Goal: Complete application form

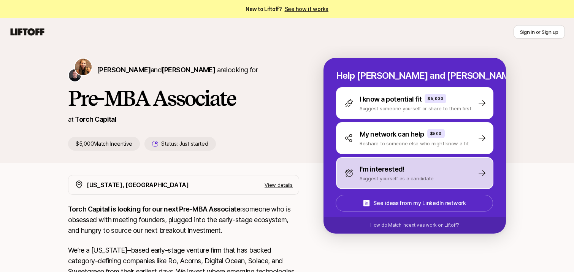
click at [340, 180] on div "I'm interested! Suggest yourself as a candidate" at bounding box center [415, 173] width 158 height 32
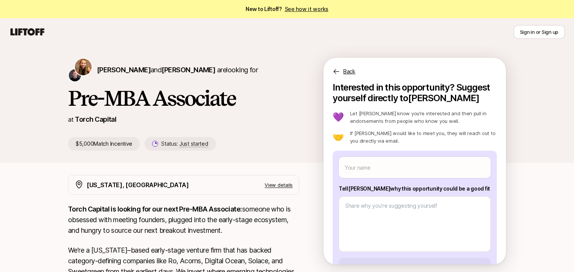
click at [18, 27] on icon at bounding box center [27, 32] width 37 height 11
click at [18, 28] on icon at bounding box center [27, 32] width 37 height 11
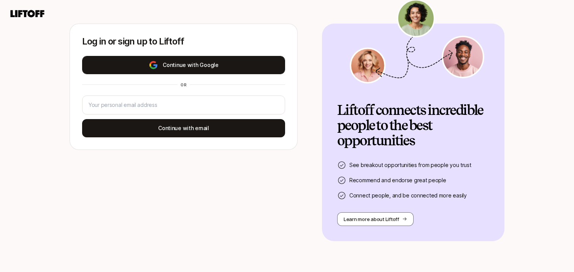
click at [167, 57] on button "Continue with Google" at bounding box center [183, 65] width 203 height 18
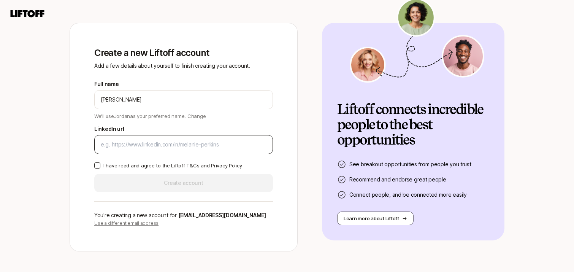
click at [178, 150] on div at bounding box center [183, 144] width 179 height 19
click at [178, 144] on input "LinkedIn url" at bounding box center [184, 144] width 166 height 9
paste input "[URL][DOMAIN_NAME]"
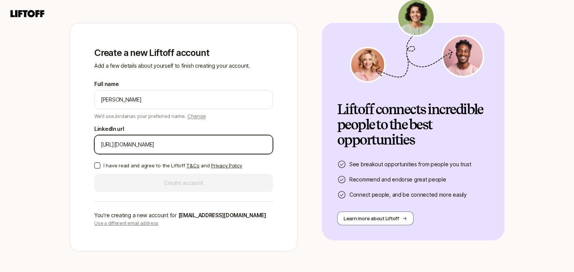
type input "[URL][DOMAIN_NAME]"
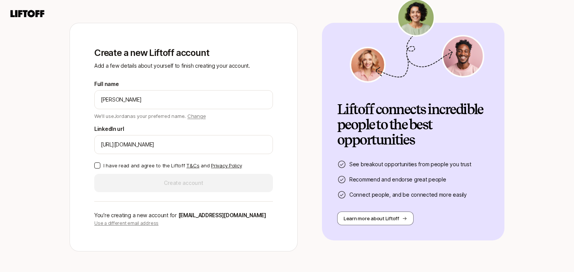
click at [140, 164] on p "I have read and agree to the Liftoff T&Cs and Privacy Policy" at bounding box center [172, 166] width 138 height 8
click at [100, 164] on button "I have read and agree to the Liftoff T&Cs and Privacy Policy" at bounding box center [97, 165] width 6 height 6
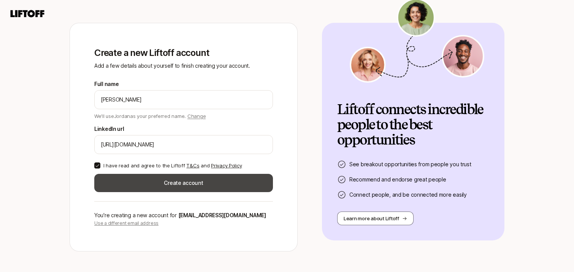
click at [143, 181] on button "Create account" at bounding box center [183, 183] width 179 height 18
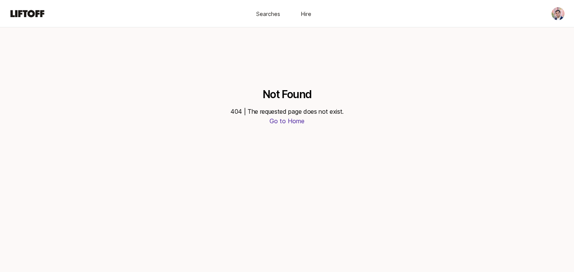
click at [41, 14] on icon at bounding box center [28, 13] width 34 height 7
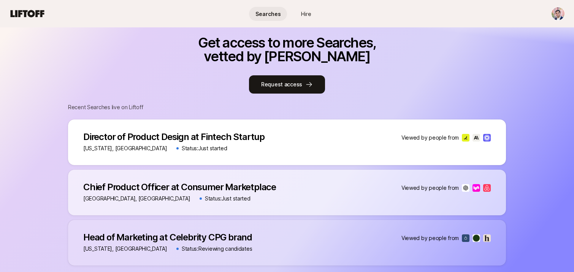
scroll to position [345, 0]
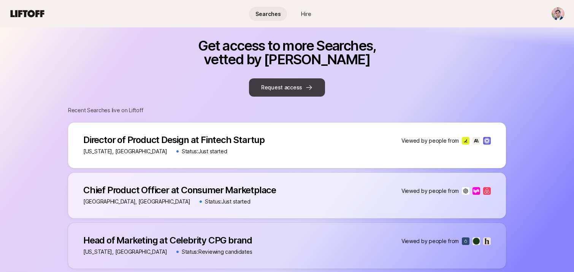
click at [280, 89] on button "Request access" at bounding box center [287, 87] width 76 height 18
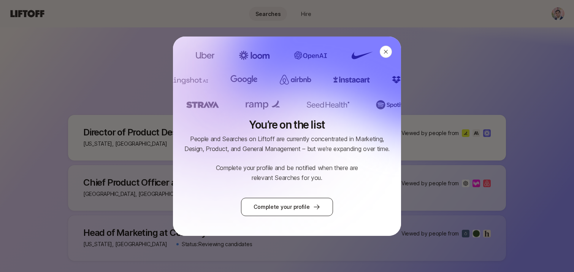
click at [281, 202] on link "Complete your profile" at bounding box center [287, 207] width 92 height 18
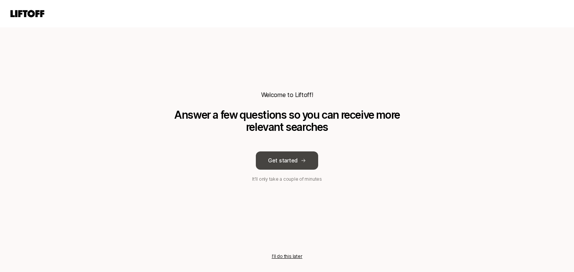
click at [278, 164] on button "Get started" at bounding box center [287, 160] width 62 height 18
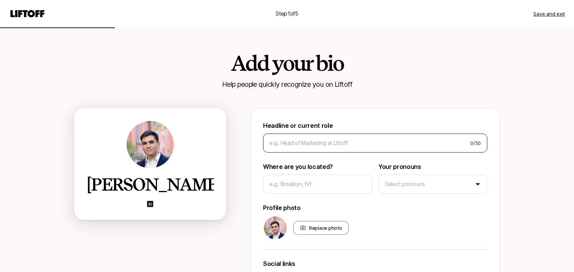
click at [286, 151] on div "0 / 50" at bounding box center [375, 143] width 224 height 19
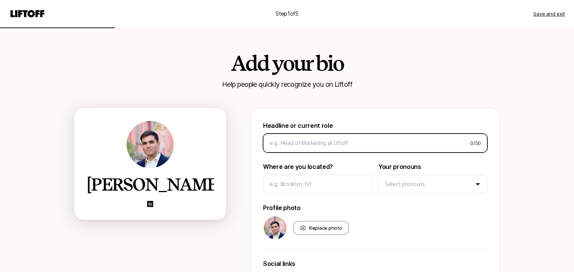
click at [286, 144] on input at bounding box center [367, 142] width 195 height 9
paste input
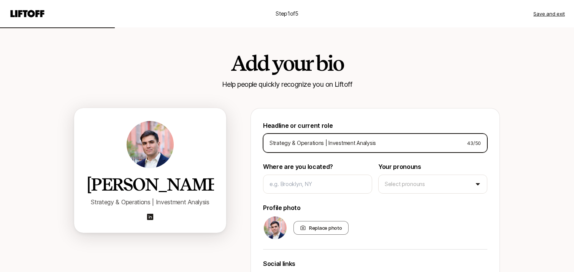
type input "Strategy & Operations | Investment Analysis"
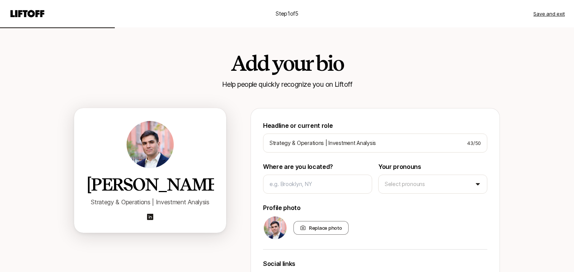
click at [297, 196] on div "Headline or current role Strategy & Operations | Investment Analysis 43 / 50 Wh…" at bounding box center [375, 229] width 224 height 217
click at [297, 191] on div at bounding box center [317, 184] width 109 height 19
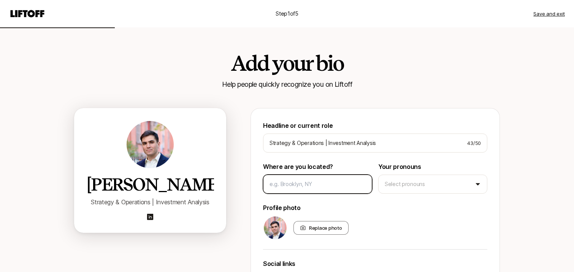
click at [298, 187] on input at bounding box center [318, 184] width 96 height 9
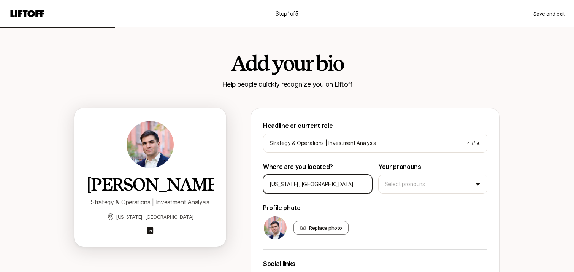
type input "[US_STATE], [GEOGRAPHIC_DATA]"
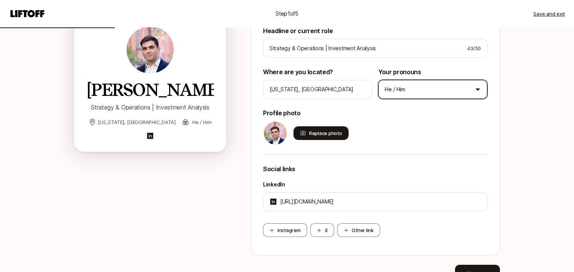
scroll to position [119, 0]
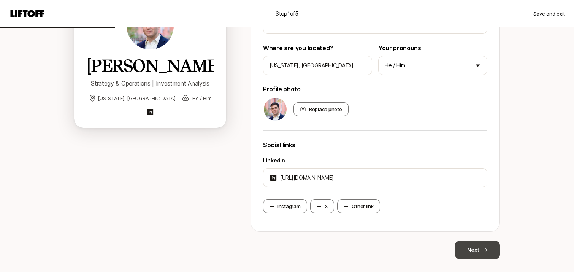
click at [471, 253] on button "Next" at bounding box center [477, 250] width 45 height 18
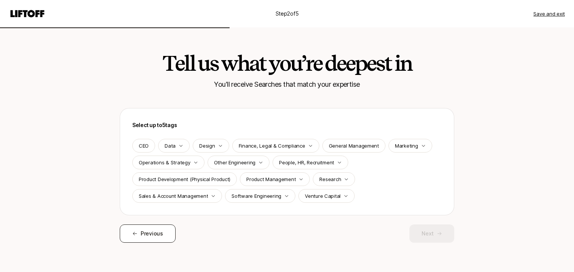
click at [173, 231] on button "Previous" at bounding box center [148, 233] width 56 height 18
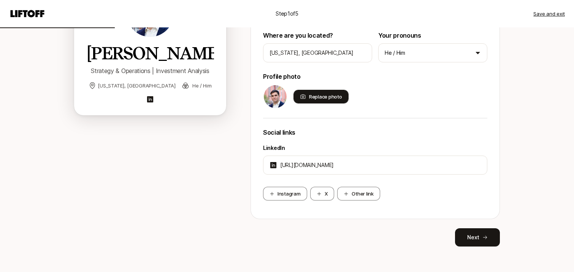
scroll to position [136, 0]
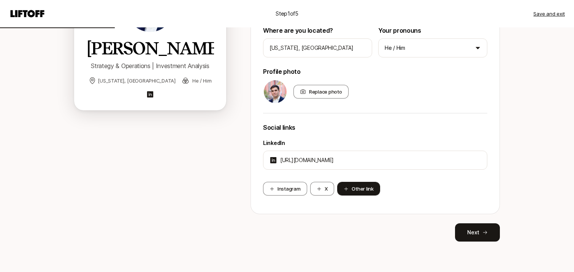
click at [365, 184] on button "Other link" at bounding box center [358, 189] width 43 height 14
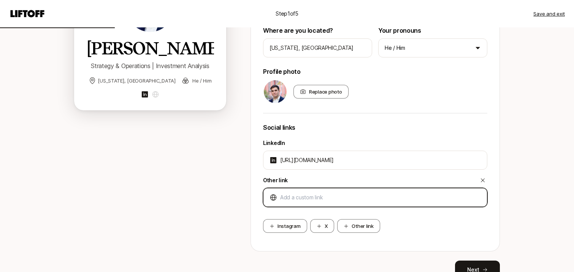
click at [357, 195] on input at bounding box center [380, 197] width 201 height 9
paste input "[URL][DOMAIN_NAME]"
type input "[URL][DOMAIN_NAME]"
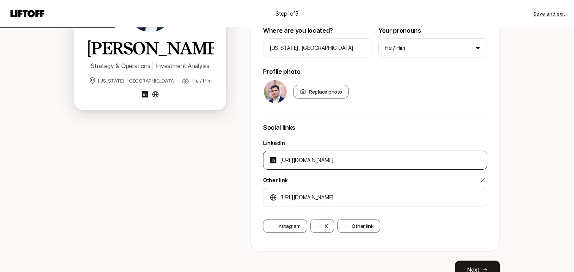
click at [391, 151] on div "[URL][DOMAIN_NAME]" at bounding box center [375, 160] width 224 height 19
click at [391, 164] on input "[URL][DOMAIN_NAME]" at bounding box center [380, 160] width 201 height 9
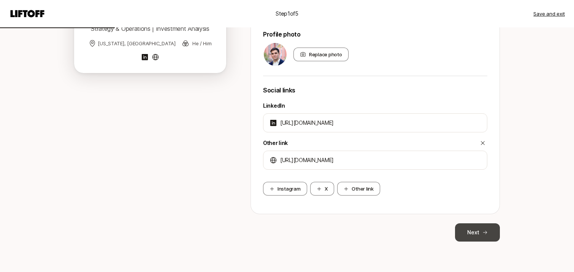
type input "[URL][DOMAIN_NAME]"
click at [485, 232] on icon at bounding box center [485, 232] width 5 height 5
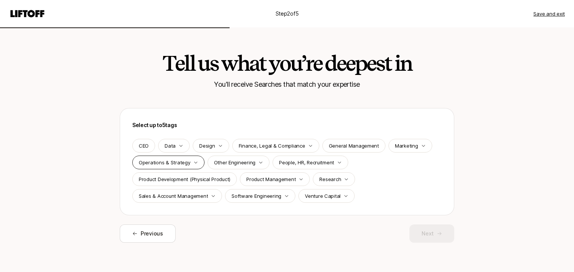
click at [178, 163] on p "Operations & Strategy" at bounding box center [165, 163] width 52 height 8
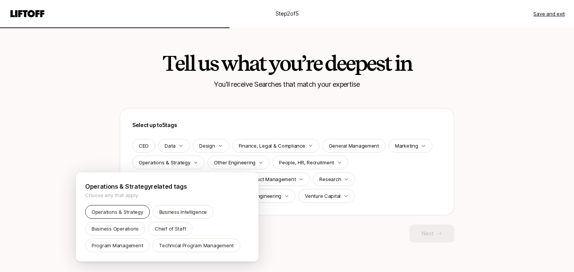
click at [122, 212] on p "Operations & Strategy" at bounding box center [118, 212] width 52 height 8
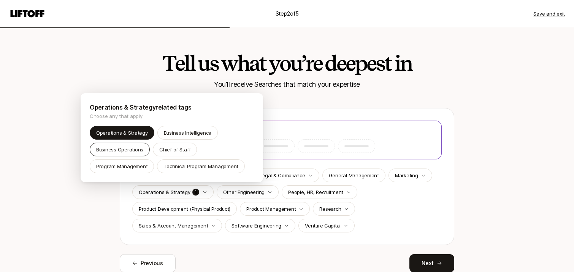
click at [132, 148] on p "Business Operations" at bounding box center [119, 150] width 47 height 8
click at [331, 213] on html "Step 2 of 5 Save and exit Tell us what you’re deepest in You'll receive Searche…" at bounding box center [287, 136] width 574 height 272
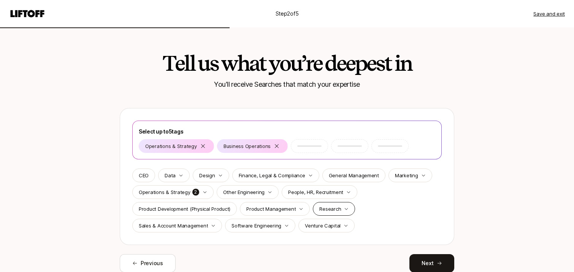
click at [331, 213] on div "Research" at bounding box center [334, 209] width 42 height 14
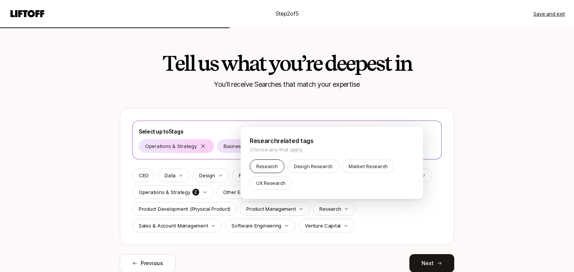
click at [279, 168] on div "Research" at bounding box center [267, 166] width 35 height 14
click at [300, 234] on html "Step 2 of 5 Save and exit Tell us what you’re deepest in You'll receive Searche…" at bounding box center [287, 136] width 574 height 272
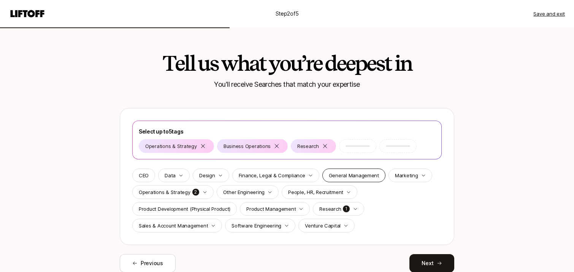
click at [355, 181] on div "General Management" at bounding box center [354, 176] width 63 height 14
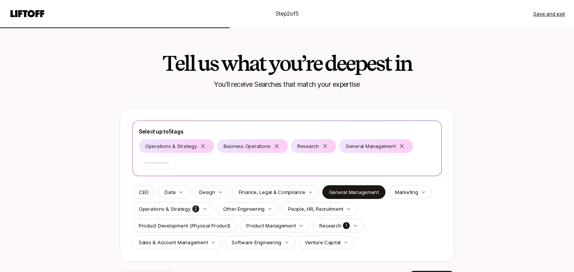
click at [317, 250] on div "Select up to 5 tags Operations & Strategy Business Operations Research General …" at bounding box center [287, 185] width 335 height 154
click at [318, 246] on p "Venture Capital" at bounding box center [323, 243] width 36 height 8
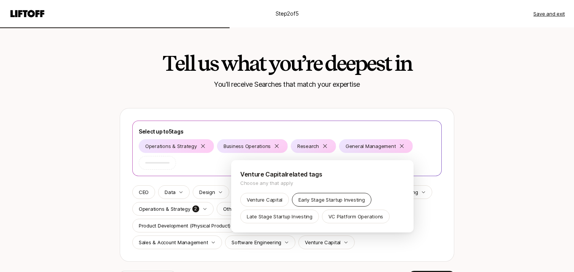
click at [307, 200] on p "Early Stage Startup Investing" at bounding box center [332, 200] width 66 height 8
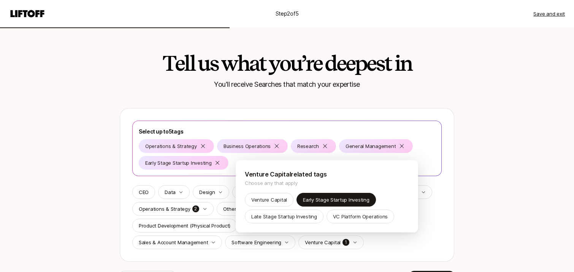
click at [371, 248] on html "Step 2 of 5 Save and exit Tell us what you’re deepest in You'll receive Searche…" at bounding box center [287, 136] width 574 height 272
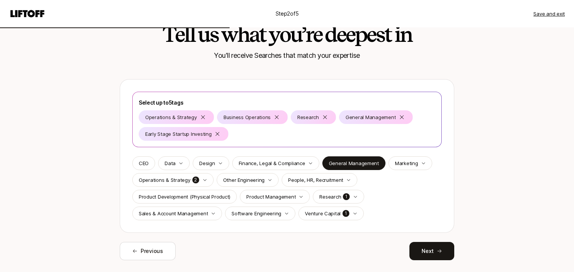
scroll to position [48, 0]
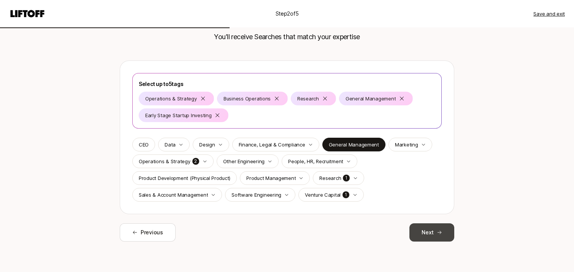
click at [424, 237] on button "Next" at bounding box center [432, 232] width 45 height 18
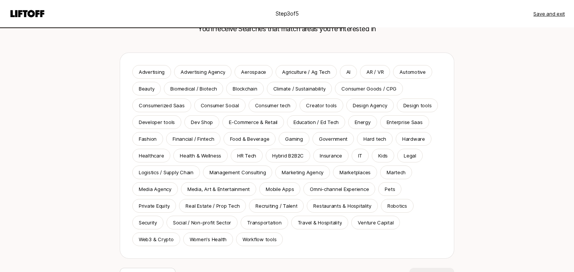
scroll to position [54, 0]
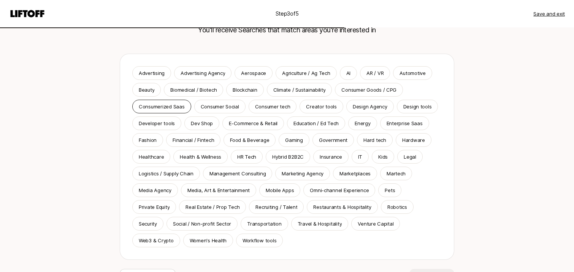
click at [182, 103] on p "Consumerized Saas" at bounding box center [162, 107] width 46 height 8
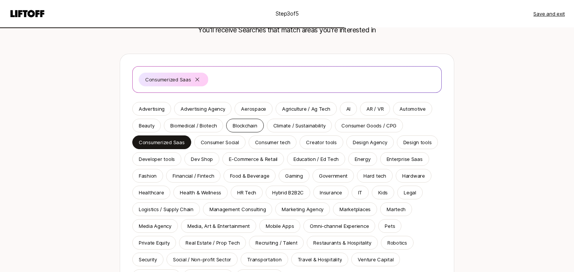
click at [242, 128] on p "Blockchain" at bounding box center [245, 126] width 24 height 8
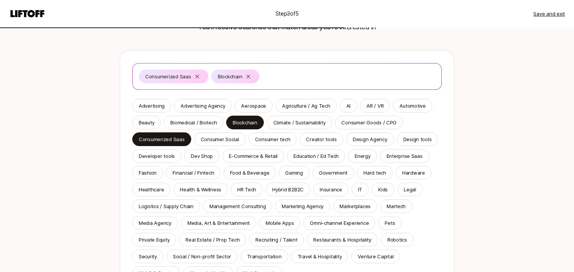
scroll to position [62, 0]
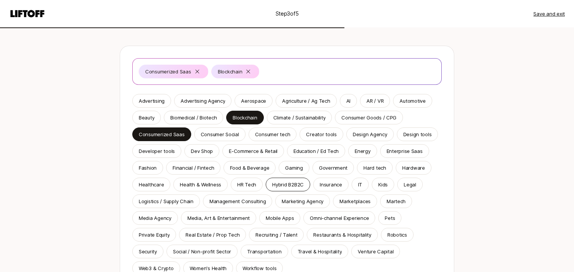
click at [274, 185] on p "Hybrid B2B2C" at bounding box center [288, 185] width 32 height 8
click at [172, 150] on p "Developer tools" at bounding box center [157, 151] width 36 height 8
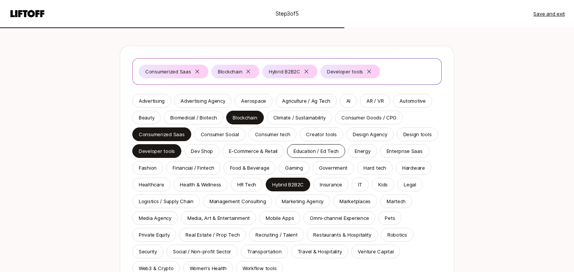
click at [310, 153] on p "Education / Ed Tech" at bounding box center [316, 151] width 45 height 8
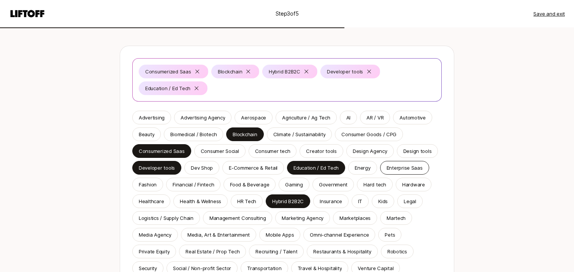
click at [411, 167] on p "Enterprise Saas" at bounding box center [405, 168] width 36 height 8
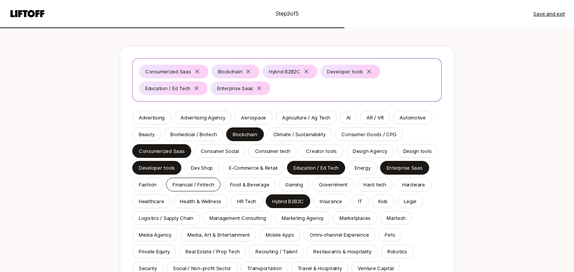
click at [201, 186] on p "Financial / Fintech" at bounding box center [193, 185] width 41 height 8
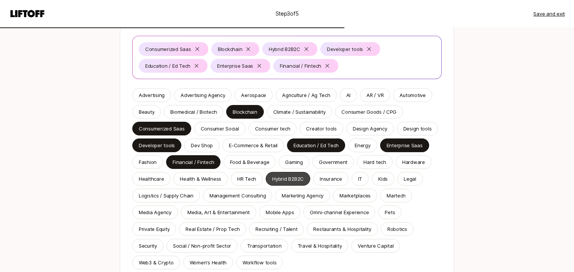
scroll to position [84, 0]
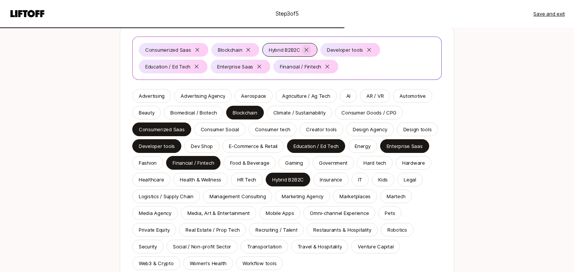
click at [306, 49] on icon at bounding box center [307, 50] width 6 height 6
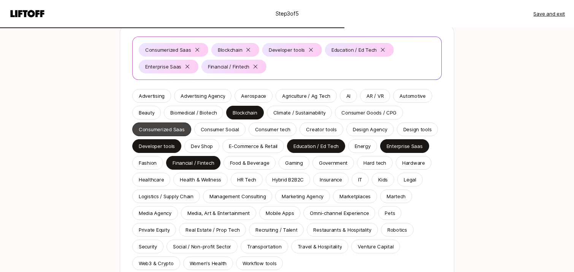
click at [175, 127] on p "Consumerized Saas" at bounding box center [162, 130] width 46 height 8
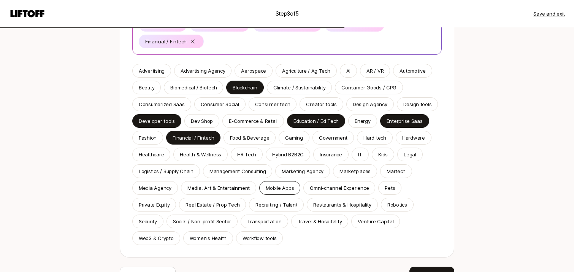
scroll to position [111, 0]
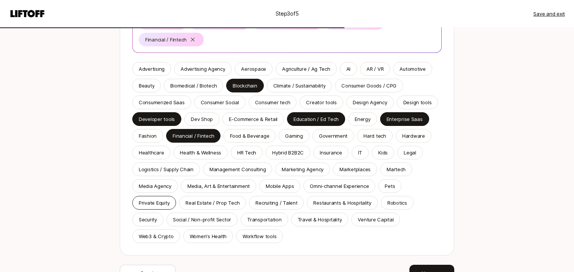
click at [158, 205] on p "Private Equity" at bounding box center [154, 203] width 31 height 8
click at [383, 218] on p "Venture Capital" at bounding box center [376, 220] width 36 height 8
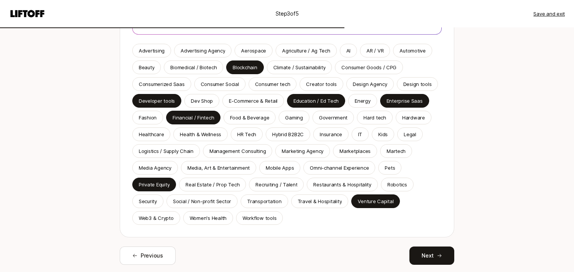
scroll to position [130, 0]
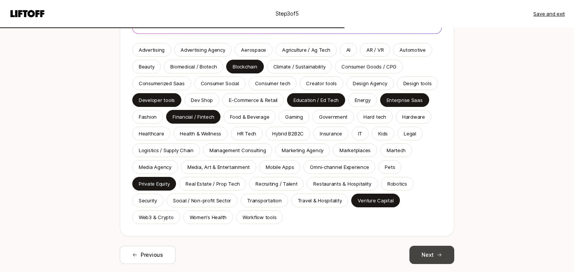
click at [416, 251] on button "Next" at bounding box center [432, 255] width 45 height 18
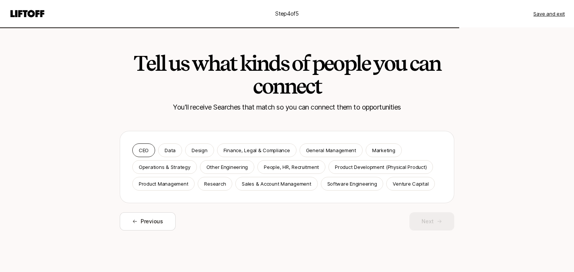
click at [151, 146] on div "CEO" at bounding box center [143, 150] width 23 height 14
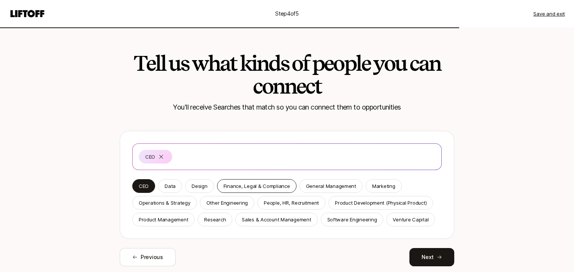
click at [241, 186] on p "Finance, Legal & Compliance" at bounding box center [257, 186] width 67 height 8
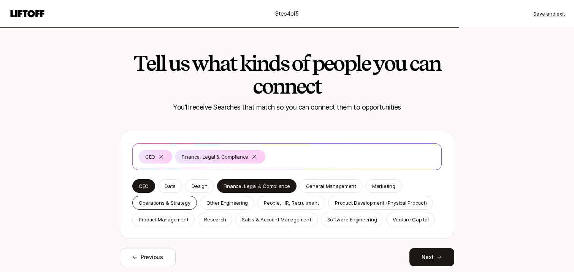
click at [181, 204] on p "Operations & Strategy" at bounding box center [165, 203] width 52 height 8
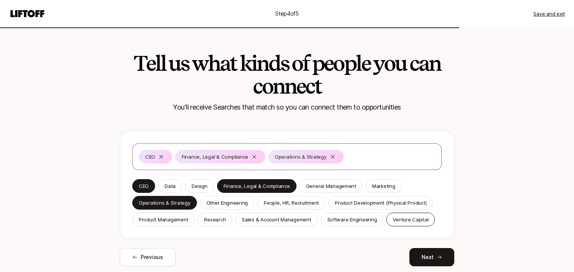
click at [405, 224] on div "Venture Capital" at bounding box center [411, 220] width 49 height 14
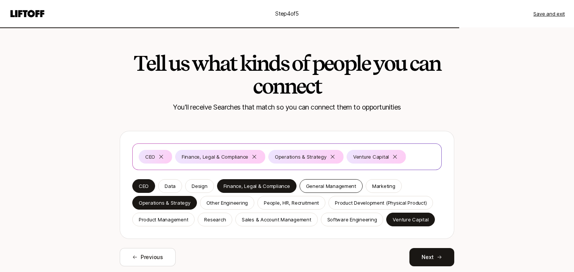
click at [335, 189] on p "General Management" at bounding box center [331, 186] width 50 height 8
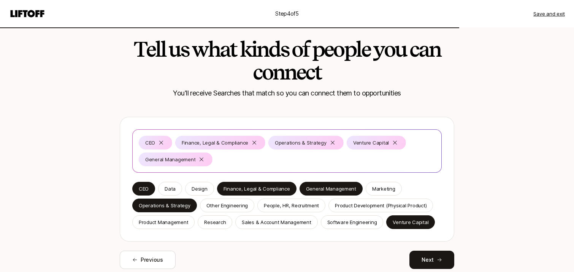
scroll to position [16, 0]
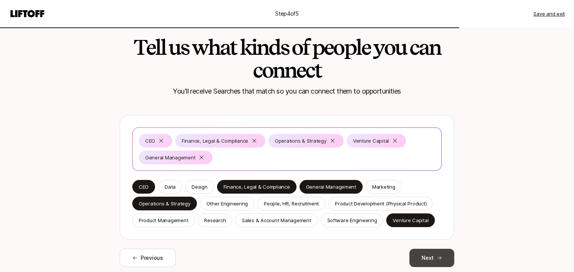
click at [430, 260] on button "Next" at bounding box center [432, 258] width 45 height 18
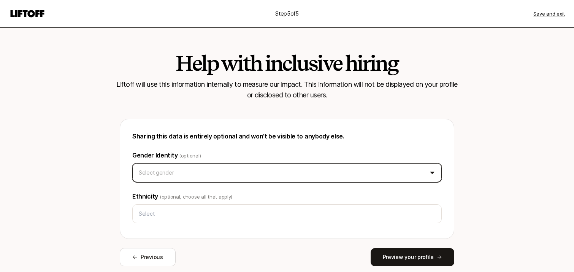
click at [356, 177] on html "Step 5 of 5 Save and exit Help with inclusive hiring Liftoff will use this info…" at bounding box center [287, 136] width 574 height 272
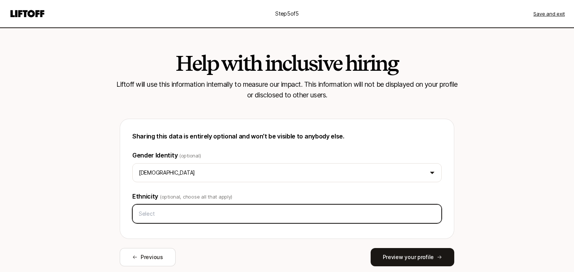
click at [358, 205] on div at bounding box center [287, 213] width 310 height 19
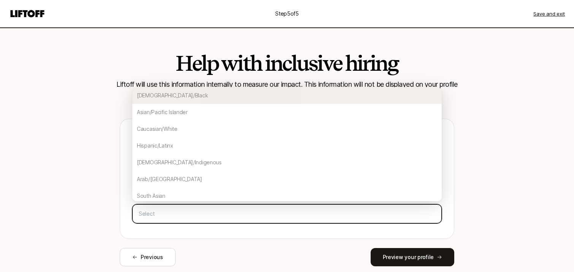
click at [346, 220] on input "text" at bounding box center [287, 214] width 303 height 14
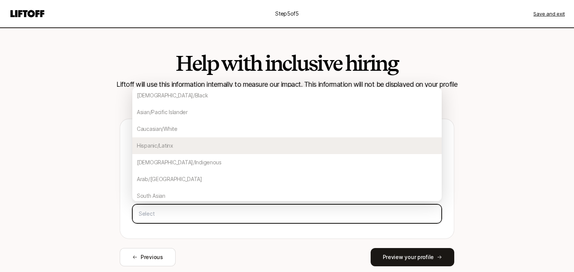
click at [301, 150] on div "Hispanic/Latinx" at bounding box center [287, 145] width 310 height 17
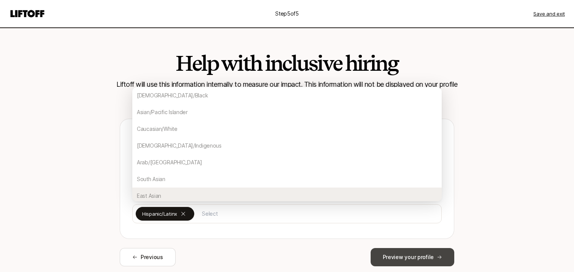
click at [415, 256] on button "Preview your profile" at bounding box center [413, 257] width 84 height 18
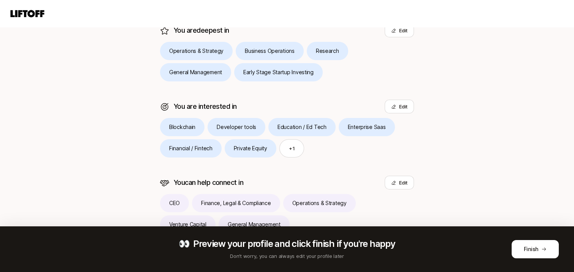
scroll to position [221, 0]
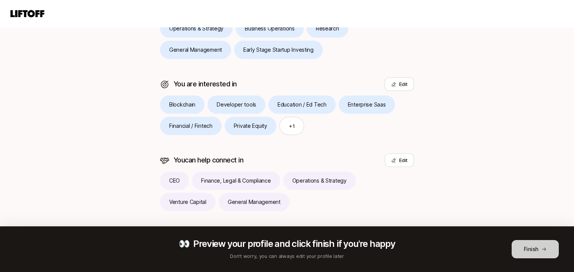
click at [537, 248] on button "Finish" at bounding box center [535, 249] width 47 height 18
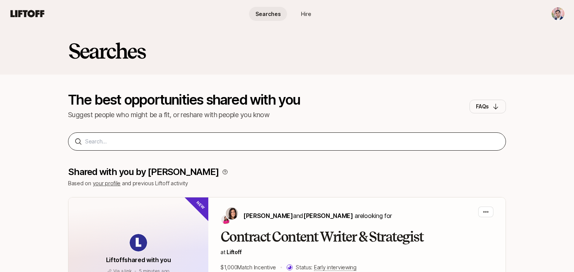
click at [354, 149] on div at bounding box center [287, 141] width 438 height 18
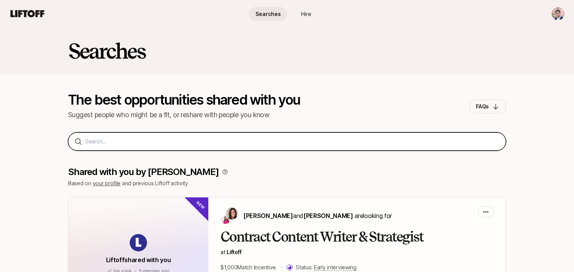
click at [354, 142] on input at bounding box center [292, 141] width 415 height 9
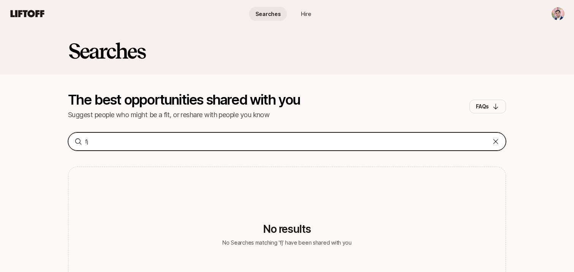
type input "f"
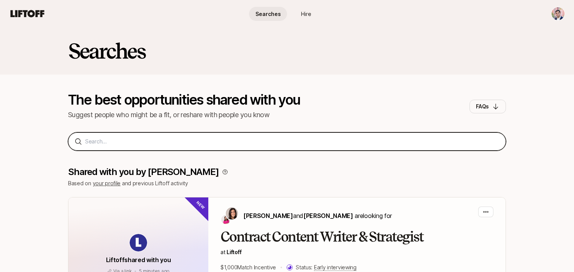
type input "c"
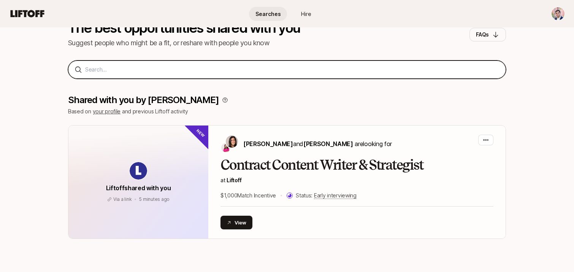
scroll to position [67, 0]
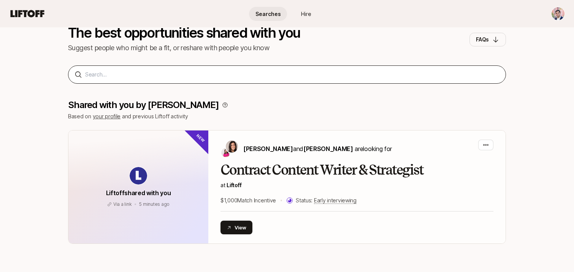
click at [267, 80] on div at bounding box center [287, 74] width 438 height 18
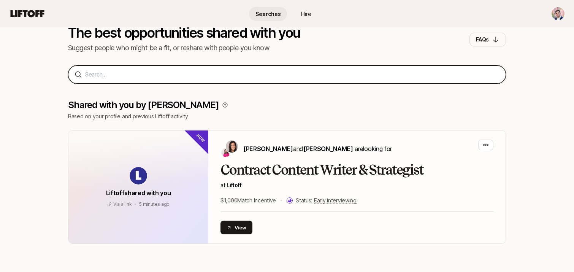
click at [258, 72] on input at bounding box center [292, 74] width 415 height 9
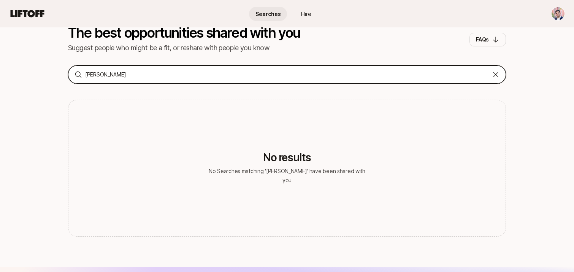
type input "cornell"
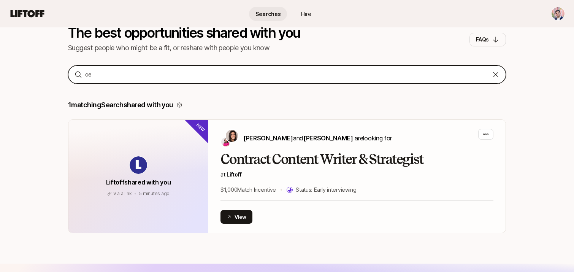
type input "ceo"
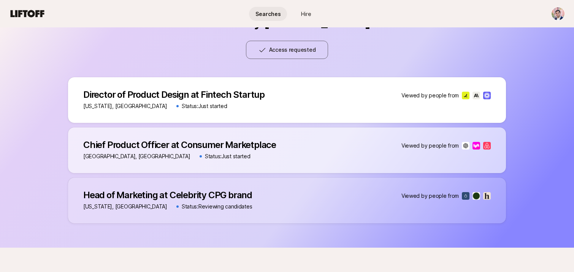
scroll to position [383, 0]
